Goal: Information Seeking & Learning: Understand process/instructions

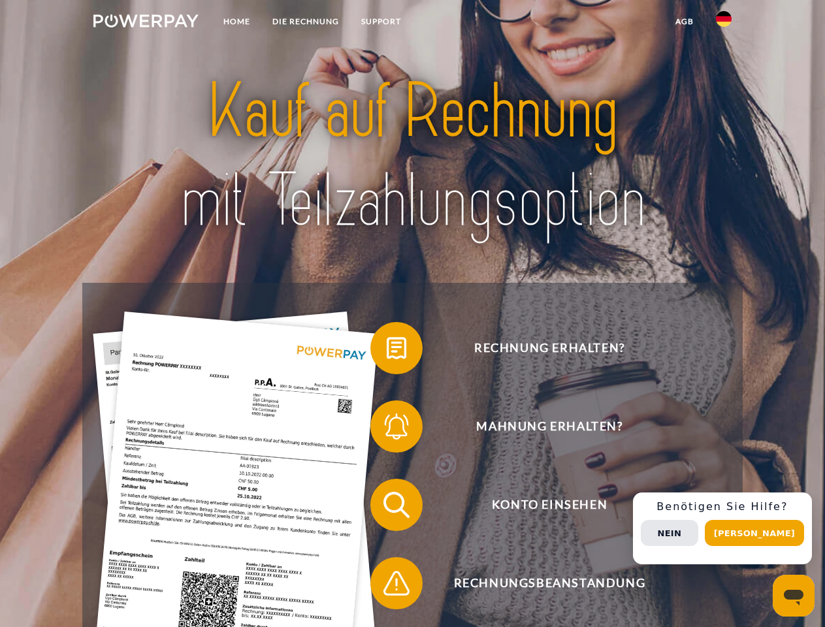
click at [146, 23] on img at bounding box center [145, 20] width 105 height 13
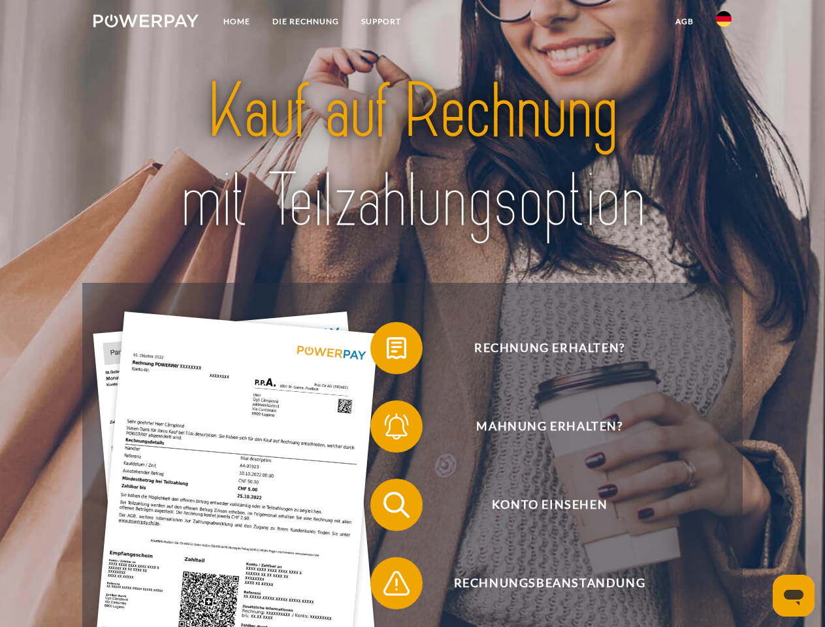
click at [723, 23] on img at bounding box center [724, 19] width 16 height 16
click at [684, 22] on link "agb" at bounding box center [684, 22] width 40 height 24
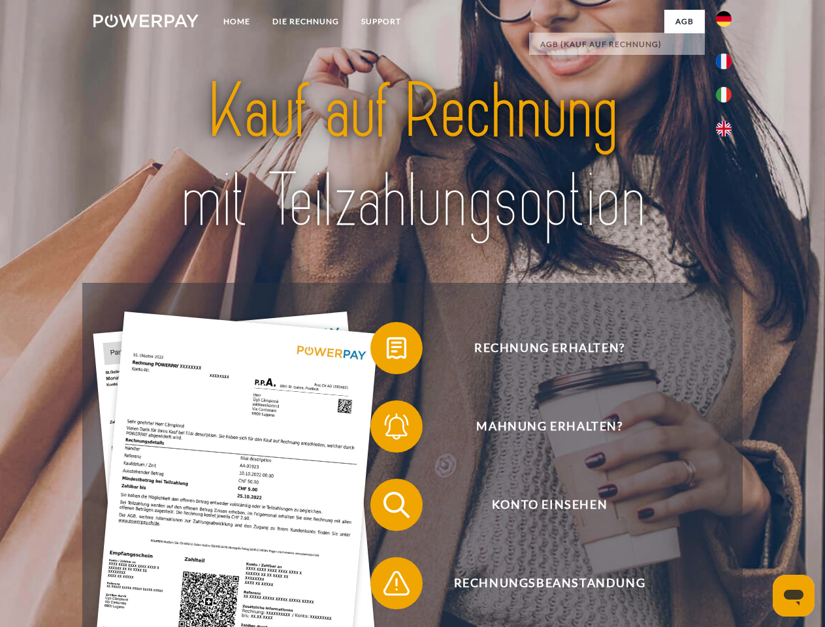
click at [387, 351] on span at bounding box center [376, 347] width 65 height 65
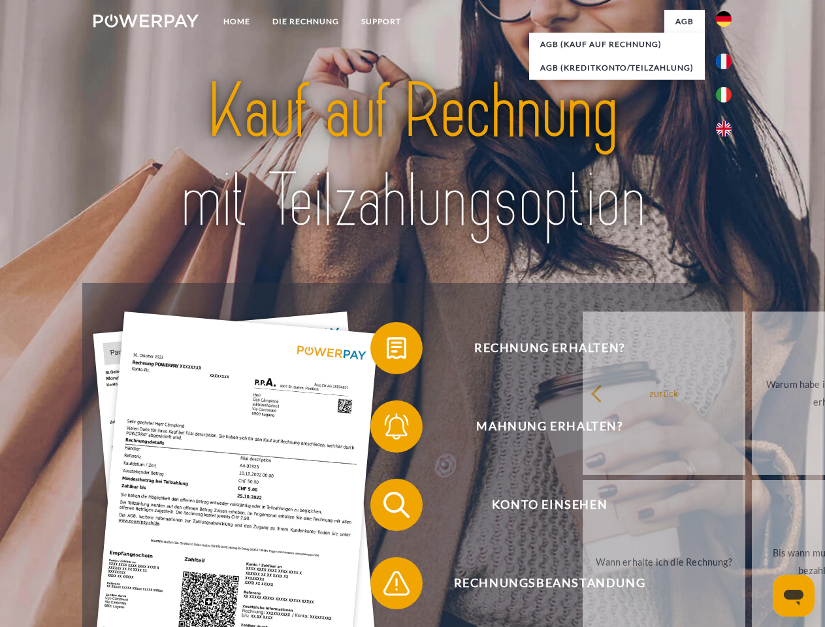
click at [387, 429] on div "Rechnung erhalten? Mahnung erhalten? Konto einsehen" at bounding box center [411, 544] width 659 height 522
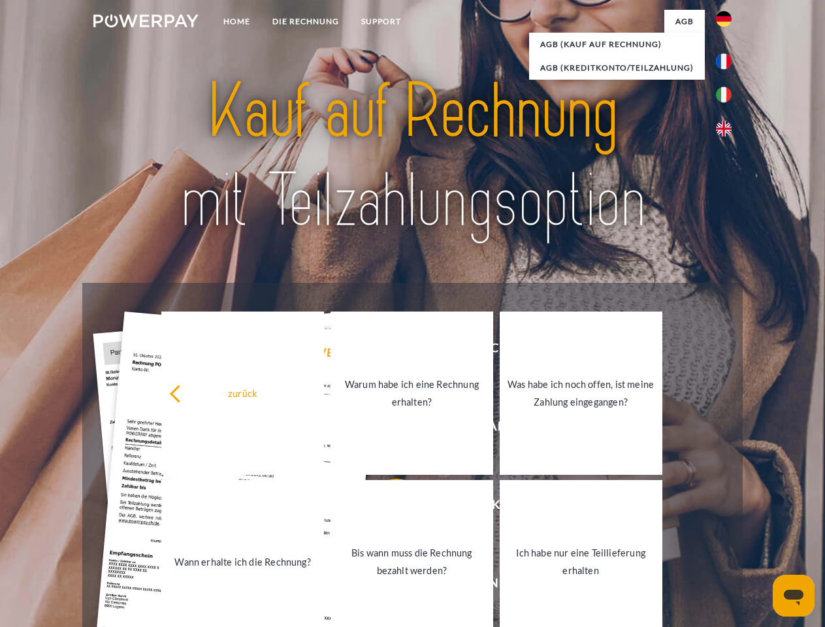
click at [387, 507] on link "Bis wann muss die Rechnung bezahlt werden?" at bounding box center [411, 561] width 163 height 163
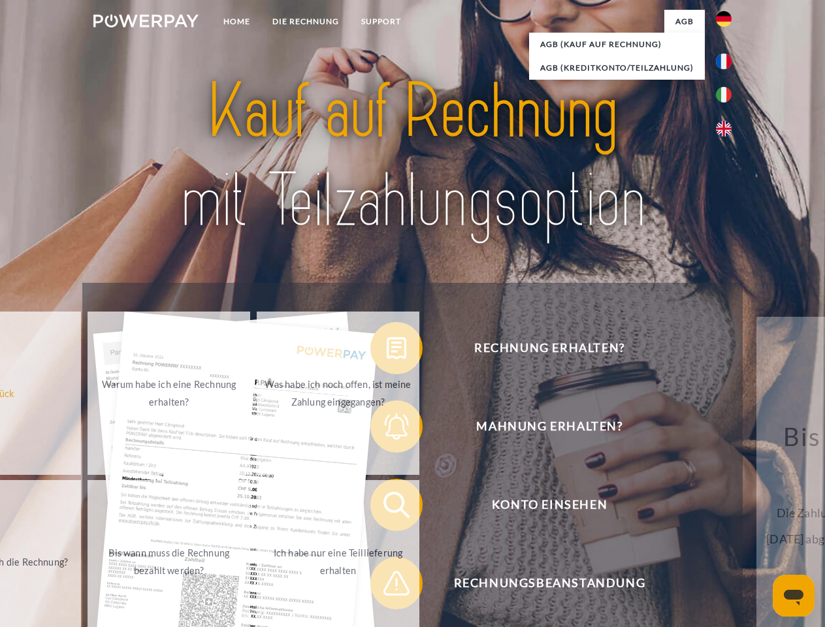
click at [387, 586] on span at bounding box center [376, 582] width 65 height 65
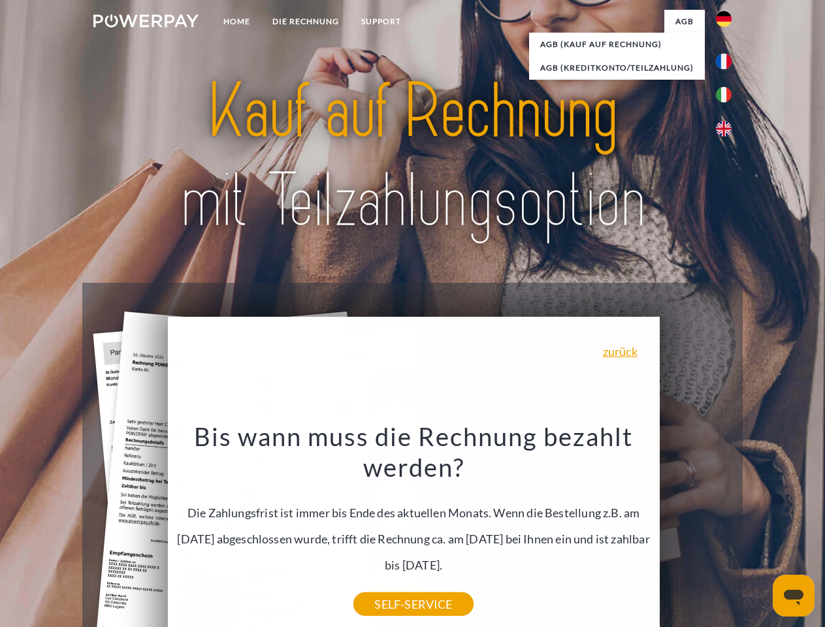
click at [727, 528] on div "Rechnung erhalten? Mahnung erhalten? Konto einsehen" at bounding box center [411, 544] width 659 height 522
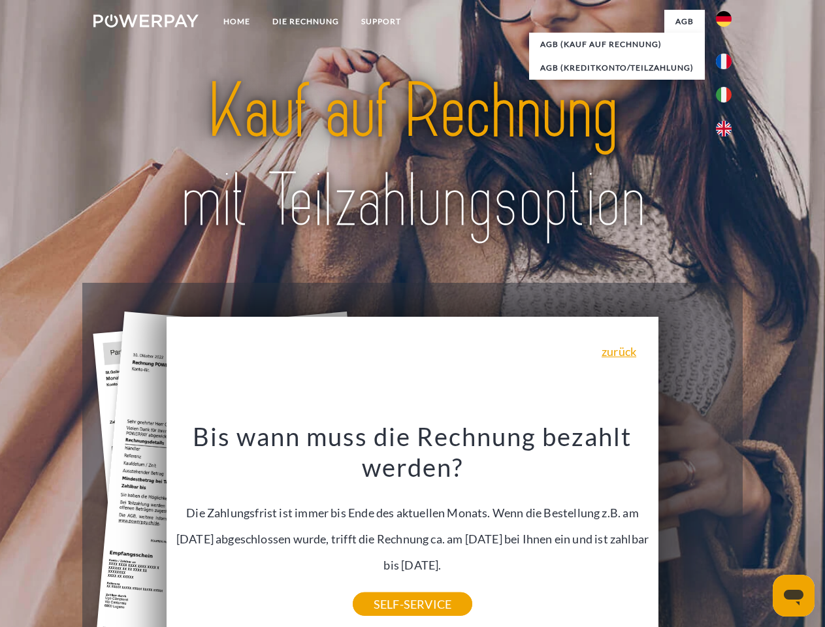
click at [695, 531] on span "Konto einsehen" at bounding box center [549, 505] width 320 height 52
click at [759, 533] on header "Home DIE RECHNUNG SUPPORT" at bounding box center [412, 451] width 825 height 902
